Goal: Check status: Check status

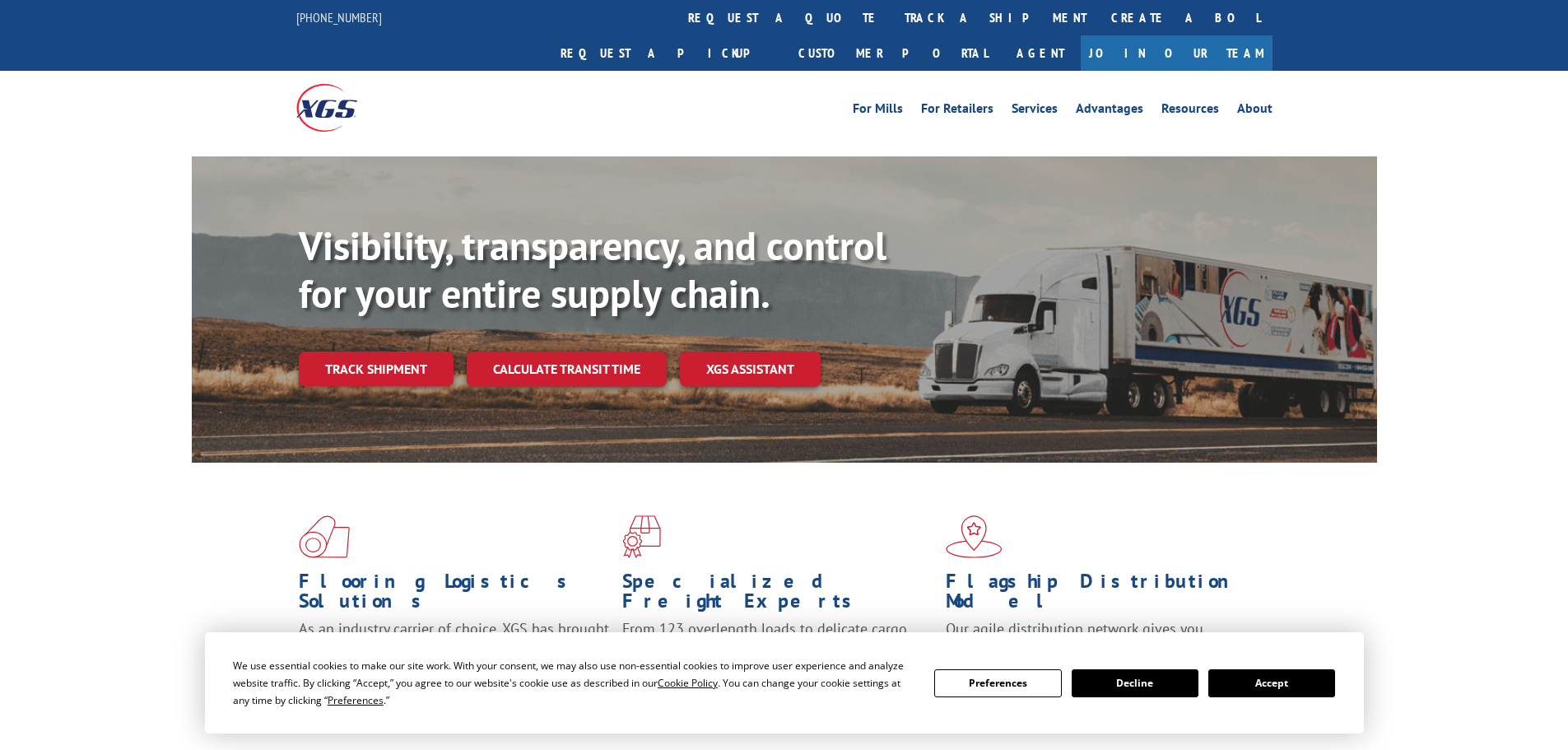
click at [378, 355] on div "Visibility, transparency, and control for your entire supply chain. Track shipm…" at bounding box center [838, 337] width 1078 height 230
click at [393, 351] on link "Track shipment" at bounding box center [376, 369] width 154 height 35
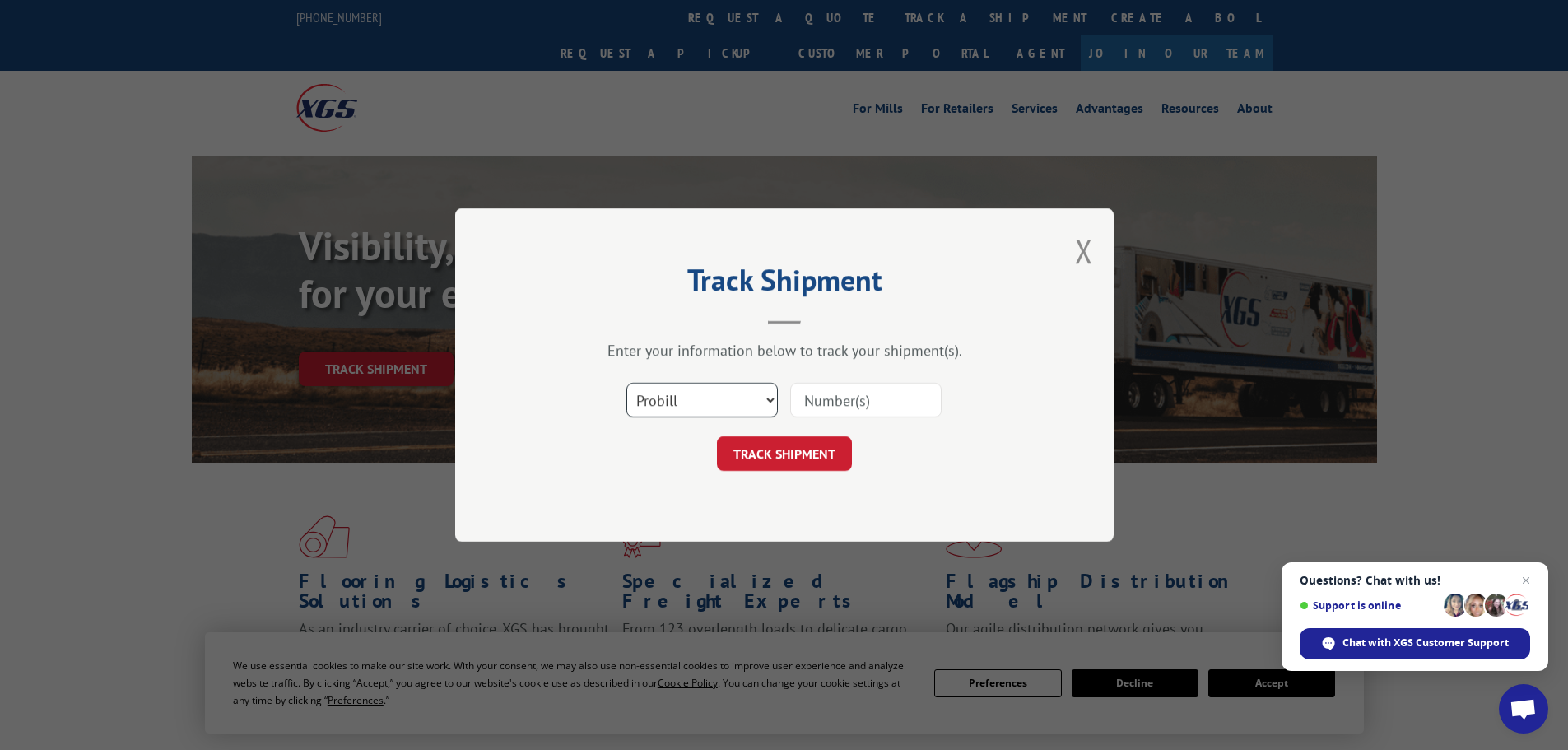
click at [763, 390] on select "Select category... Probill BOL PO" at bounding box center [702, 400] width 152 height 35
select select "bol"
click at [627, 382] on select "Select category... Probill BOL PO" at bounding box center [702, 400] width 152 height 35
click at [829, 391] on input at bounding box center [866, 400] width 152 height 35
paste input "6008777"
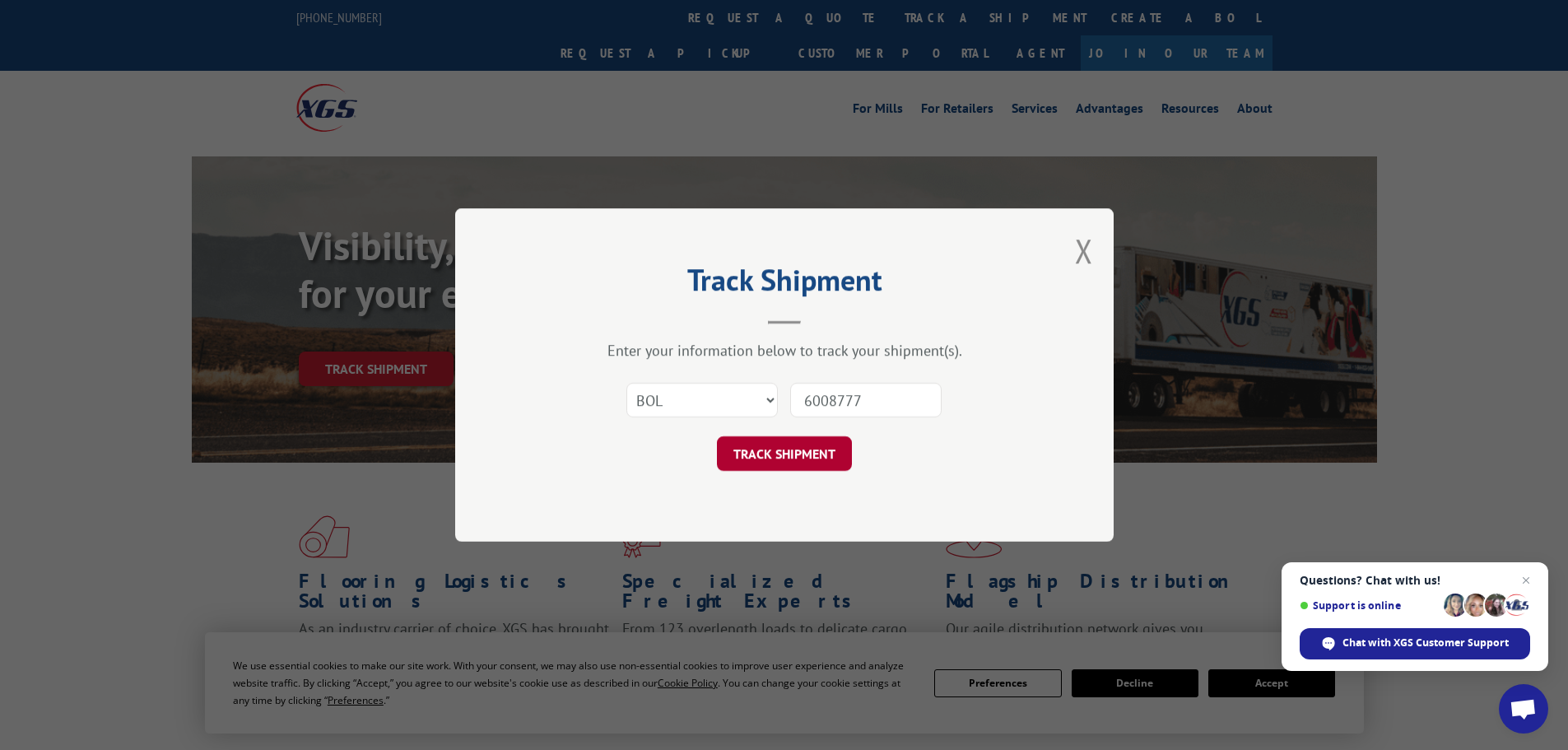
type input "6008777"
click at [792, 451] on button "TRACK SHIPMENT" at bounding box center [784, 453] width 135 height 35
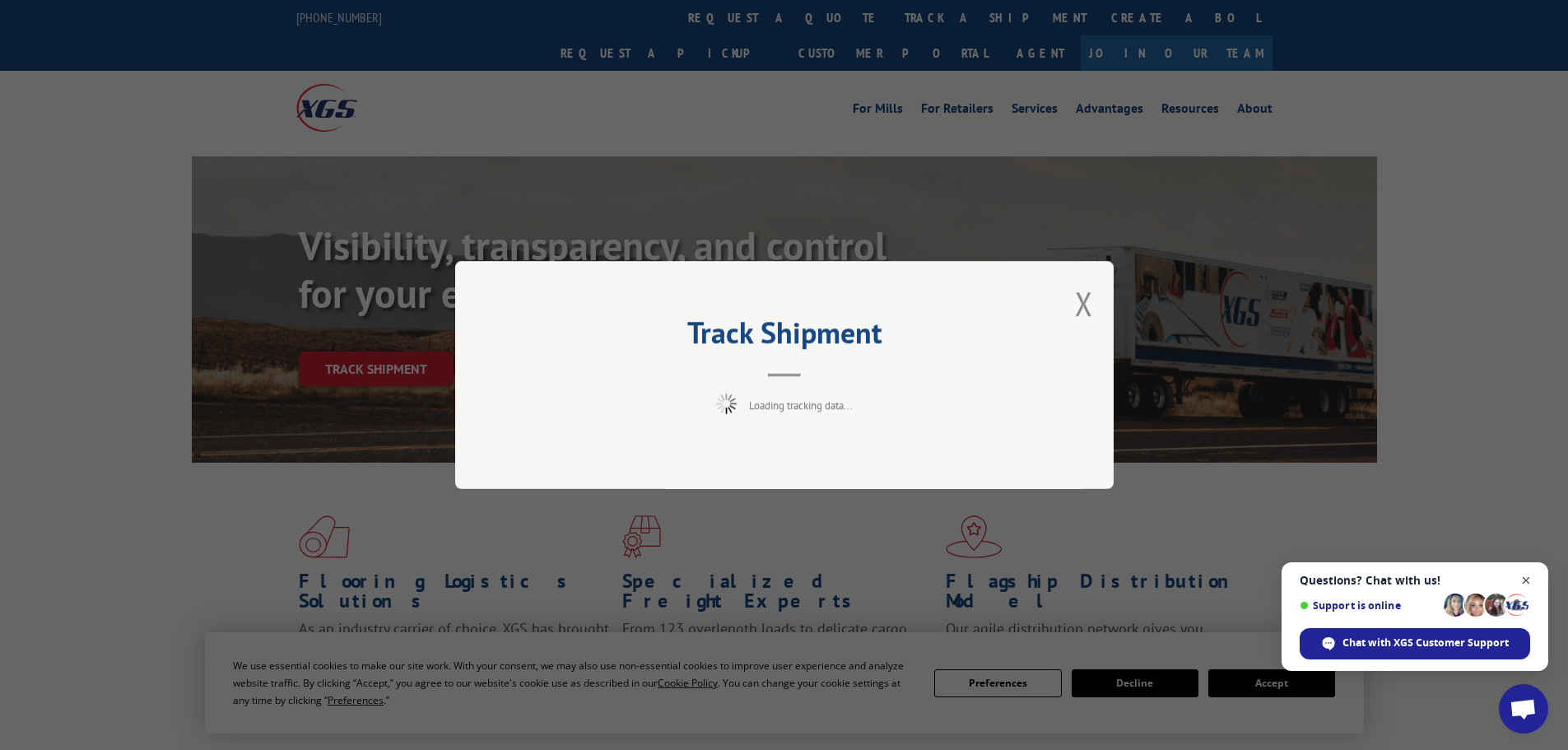
click at [1523, 582] on span "Open chat" at bounding box center [1526, 580] width 21 height 21
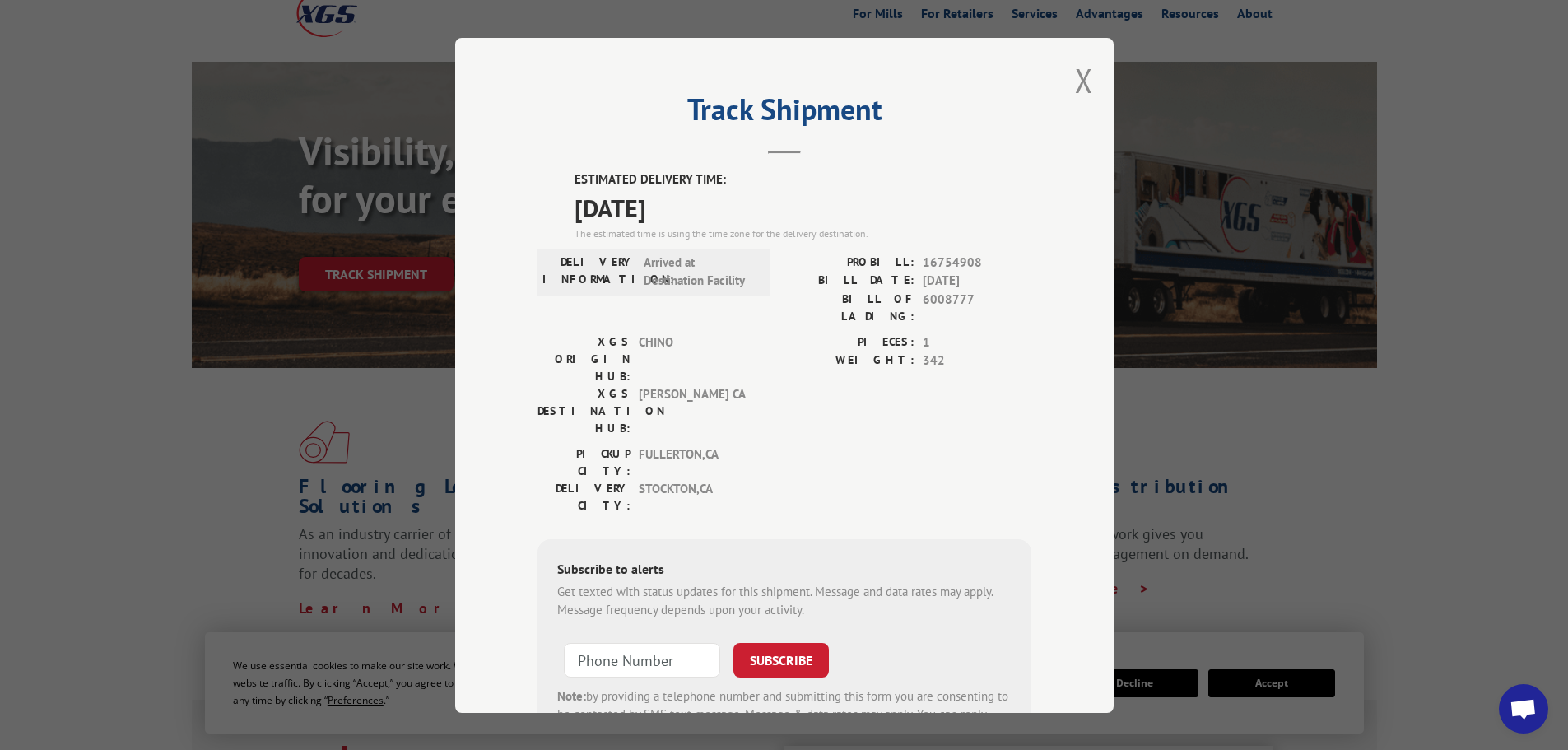
scroll to position [83, 0]
